Goal: Register for event/course

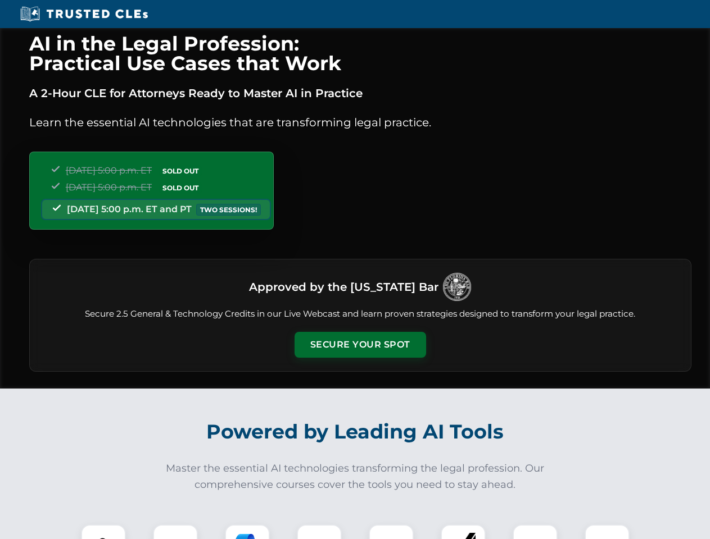
click at [360, 345] on button "Secure Your Spot" at bounding box center [359, 345] width 131 height 26
click at [103, 532] on img at bounding box center [103, 547] width 33 height 33
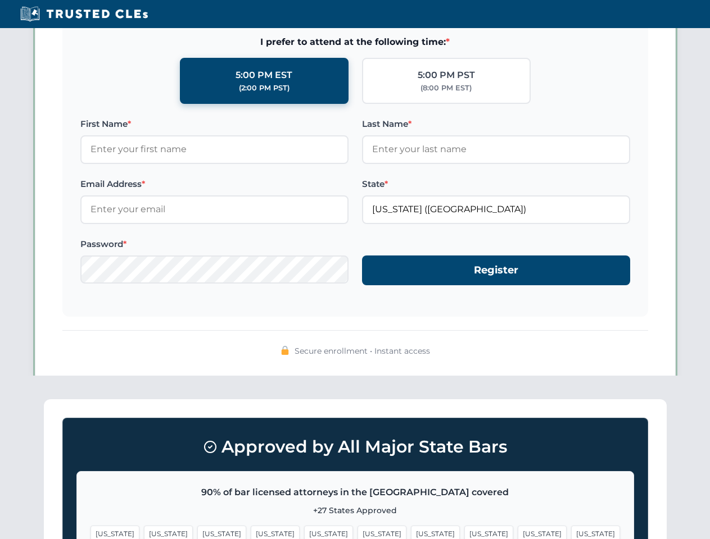
click at [411, 532] on span "[US_STATE]" at bounding box center [435, 534] width 49 height 16
click at [517, 532] on span "[US_STATE]" at bounding box center [541, 534] width 49 height 16
